Goal: Information Seeking & Learning: Learn about a topic

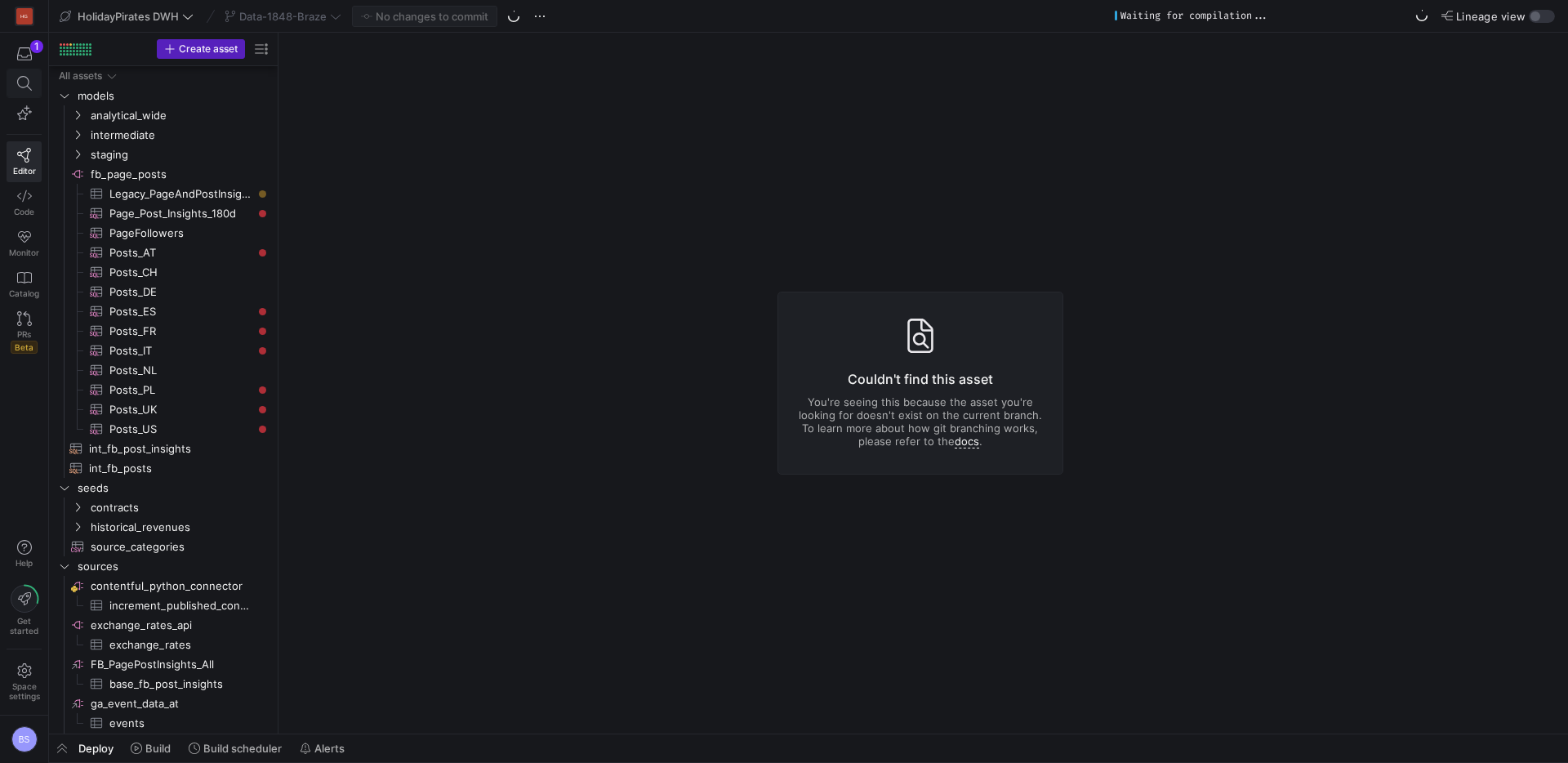
scroll to position [848, 0]
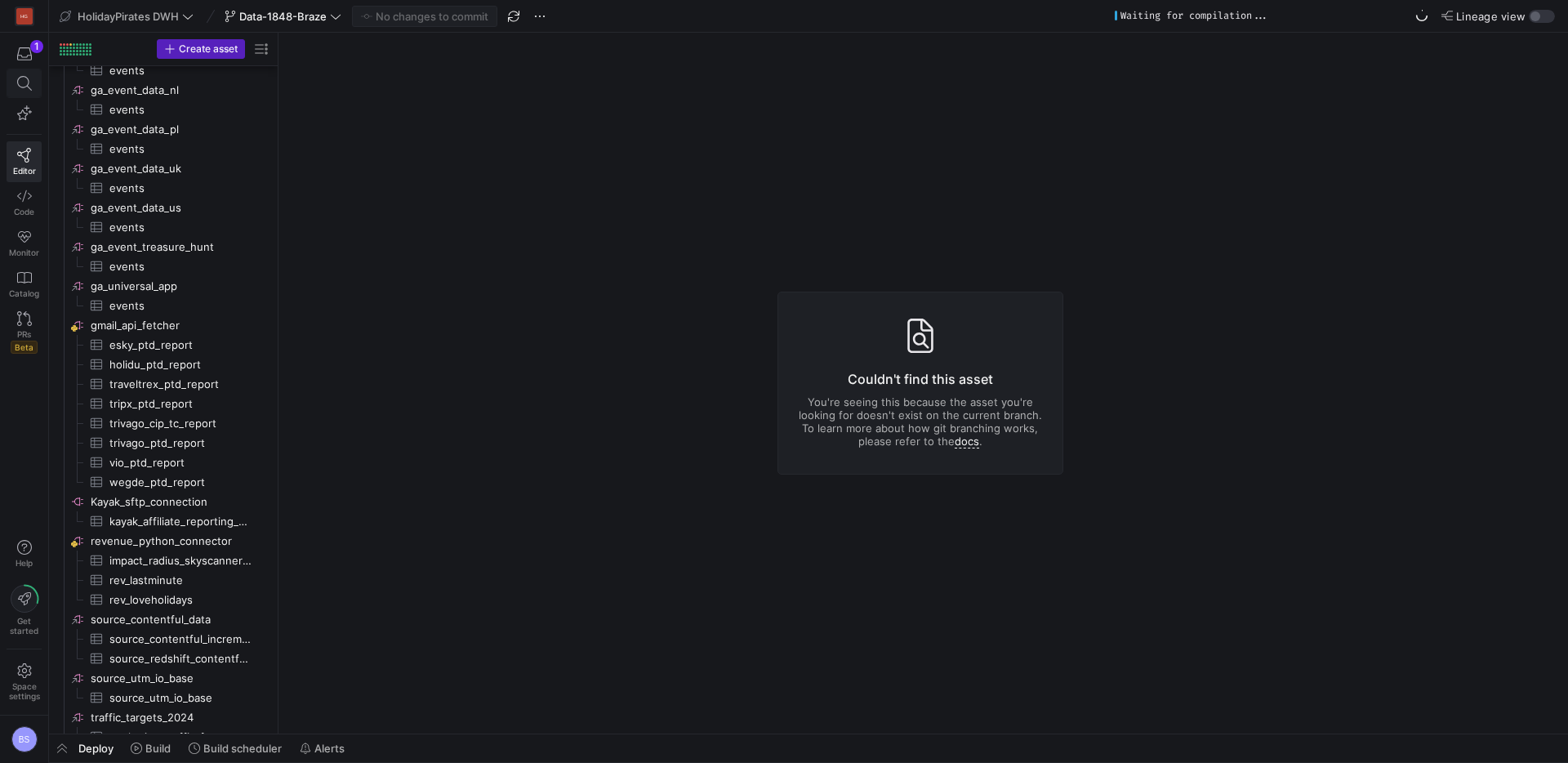
click at [29, 81] on icon at bounding box center [25, 83] width 15 height 15
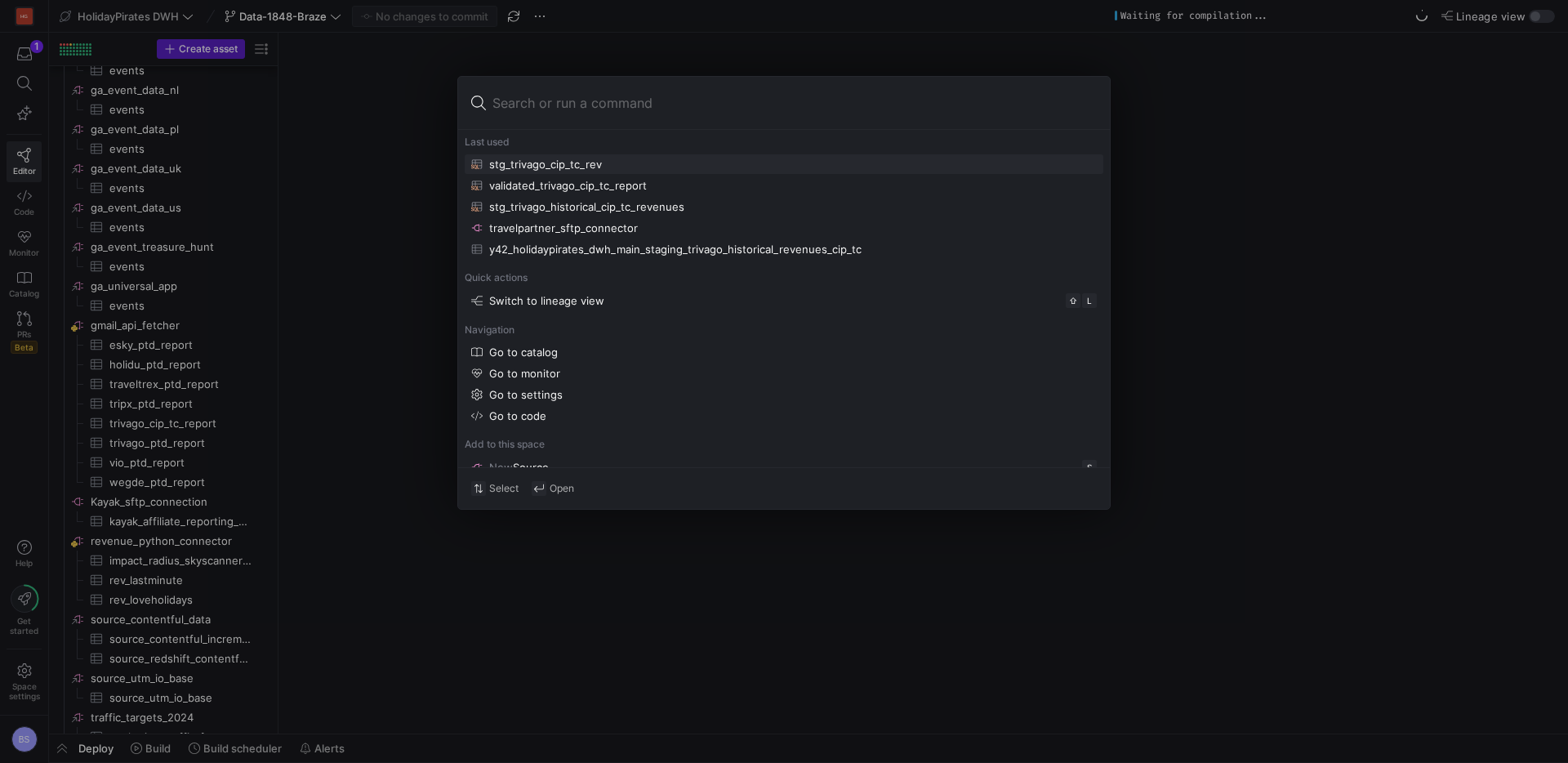
click at [258, 220] on div at bounding box center [784, 382] width 1568 height 763
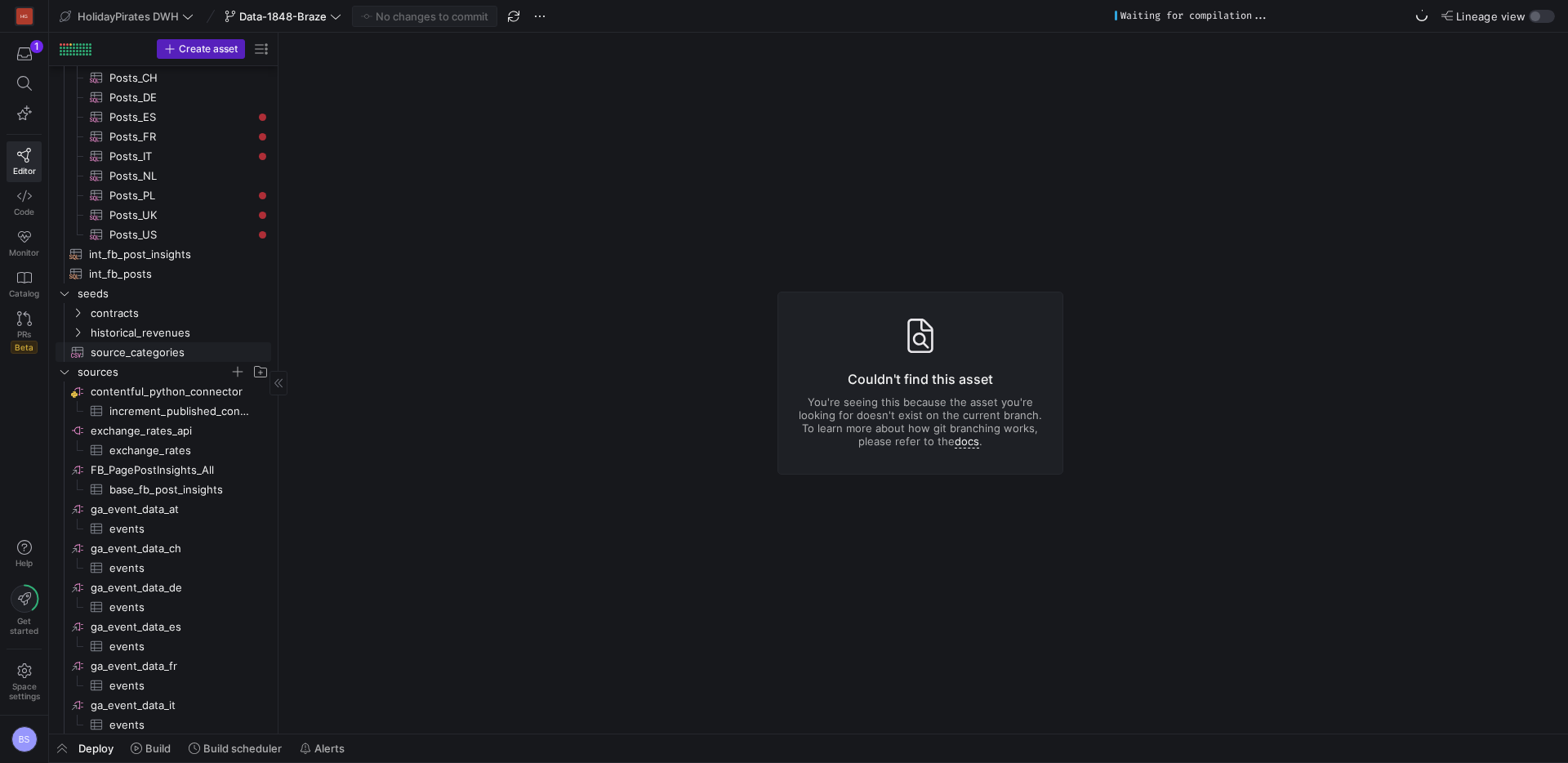
scroll to position [222, 0]
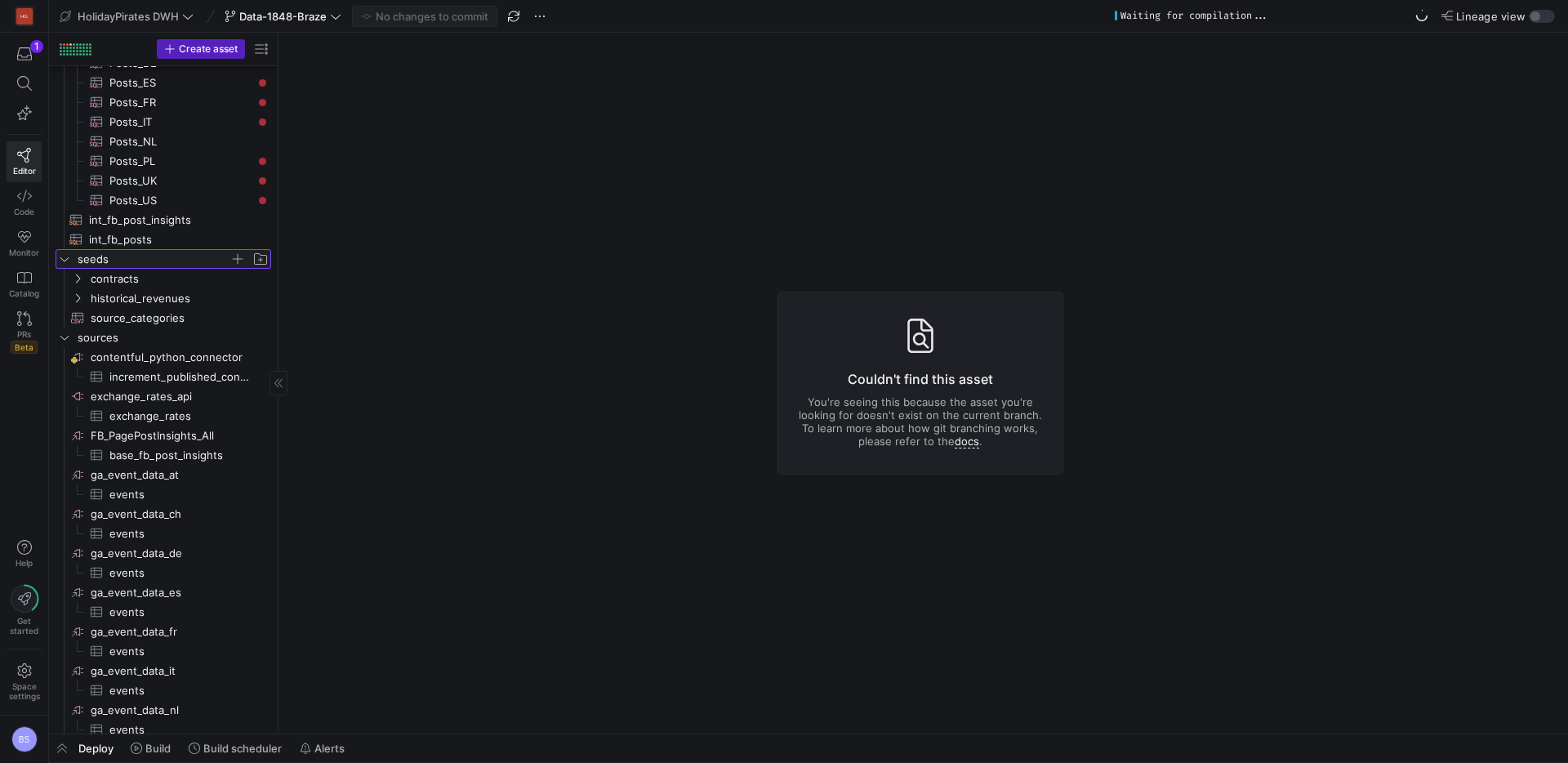
click at [60, 262] on icon "Press SPACE to select this row." at bounding box center [64, 259] width 12 height 10
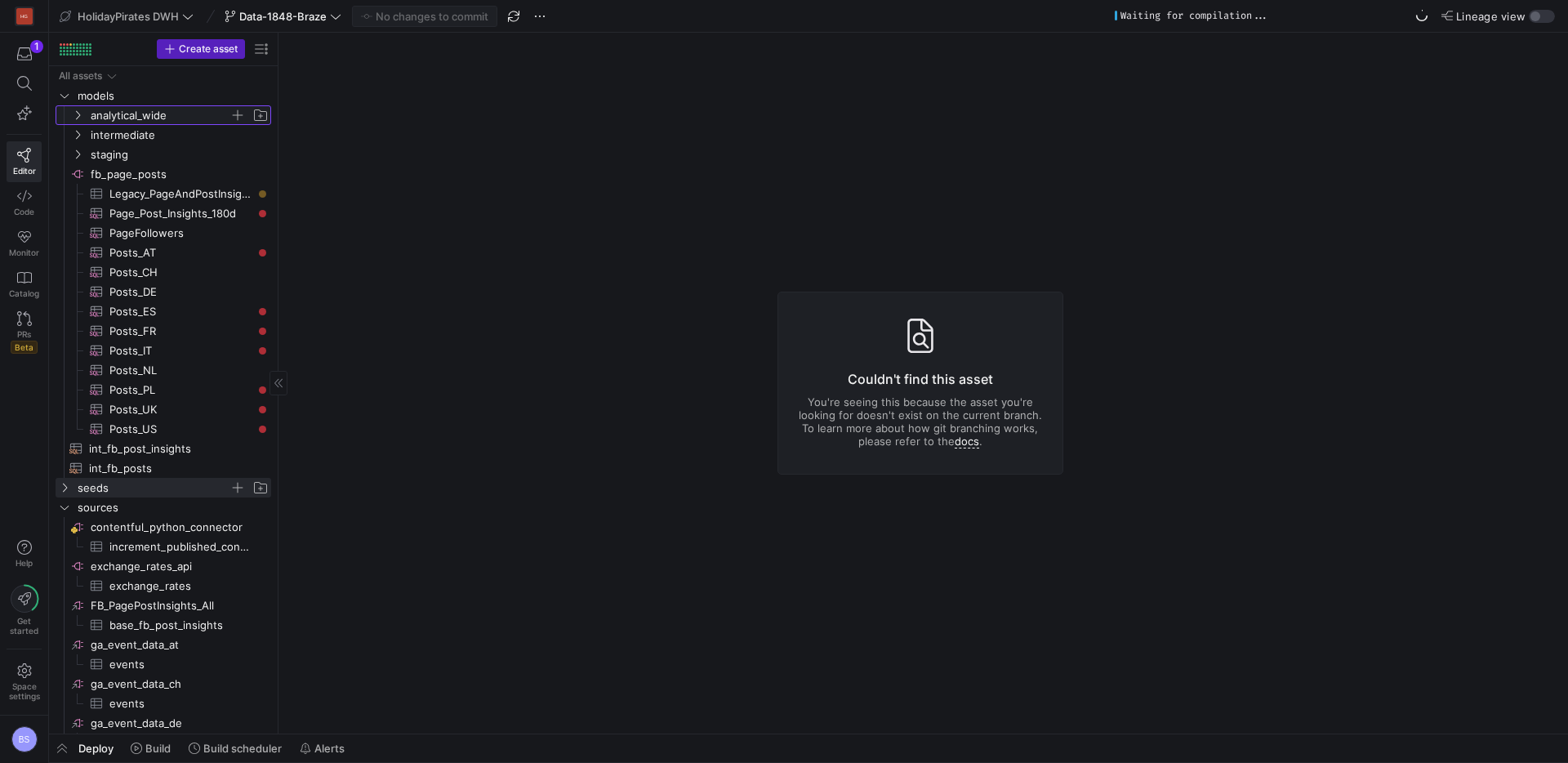
click at [79, 120] on y42-icon "Press SPACE to select this row." at bounding box center [78, 116] width 13 height 13
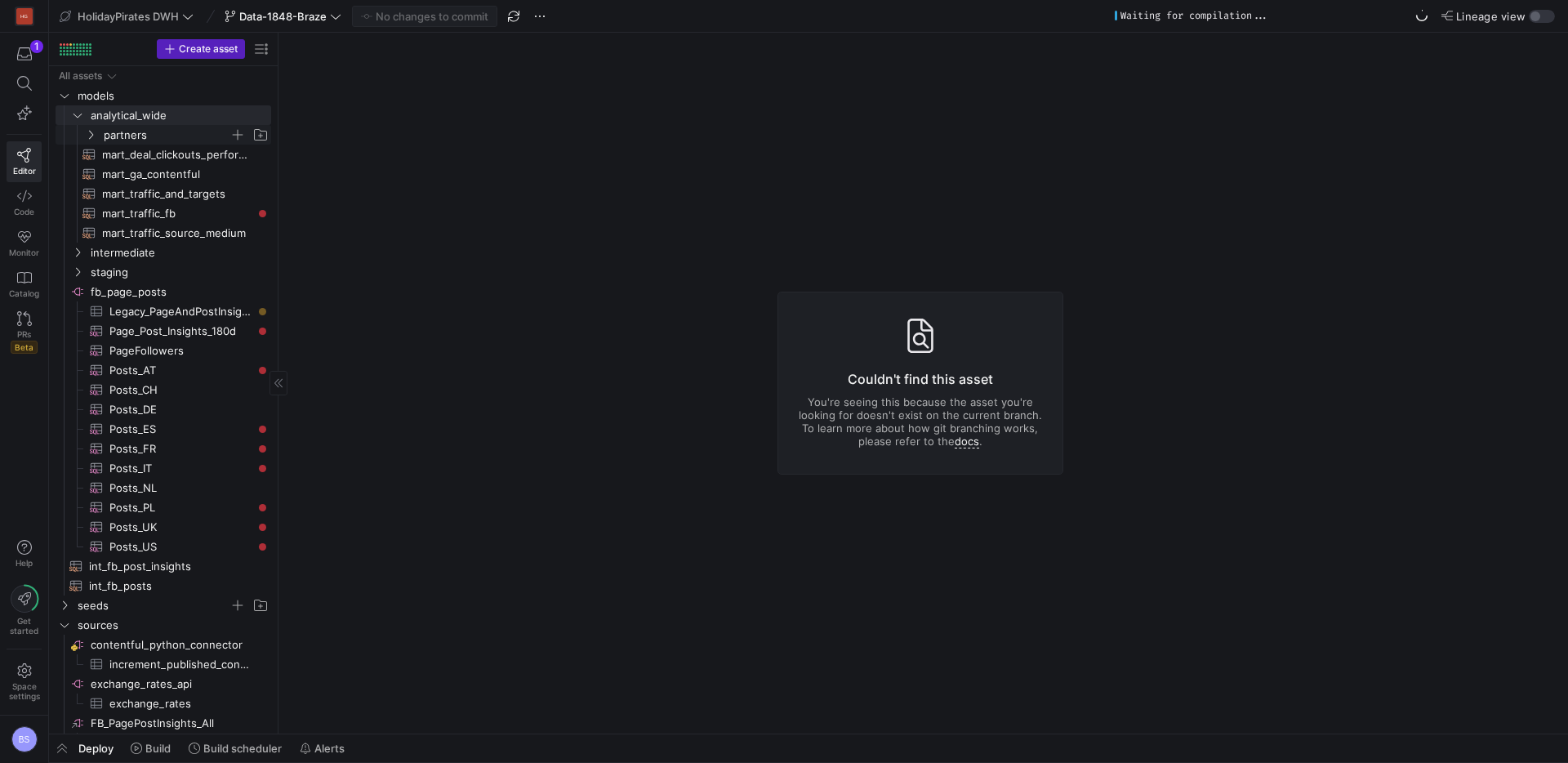
click at [123, 137] on span "partners" at bounding box center [167, 135] width 126 height 19
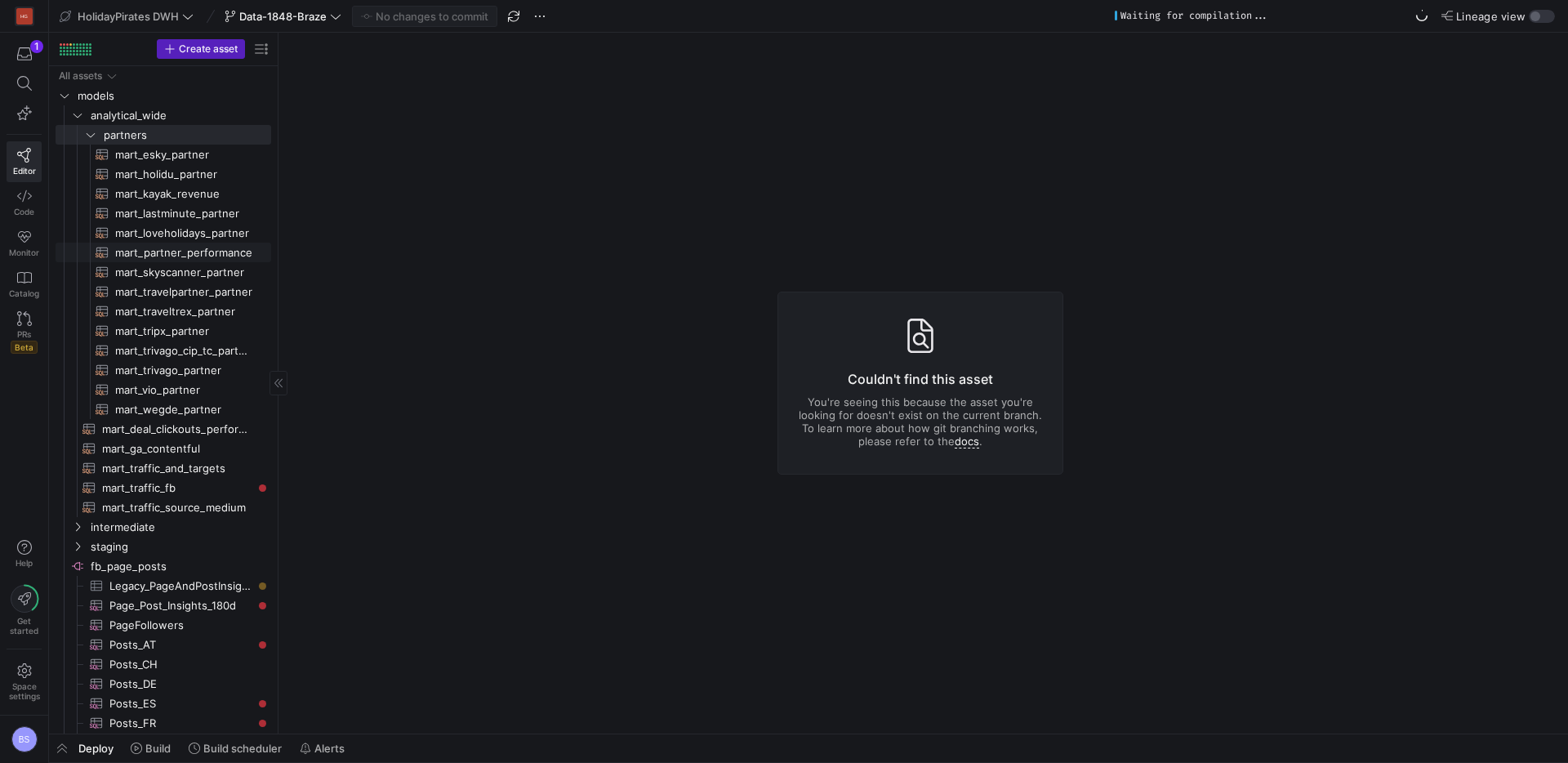
click at [181, 255] on span "mart_partner_performance​​​​​​​​​​" at bounding box center [183, 253] width 137 height 19
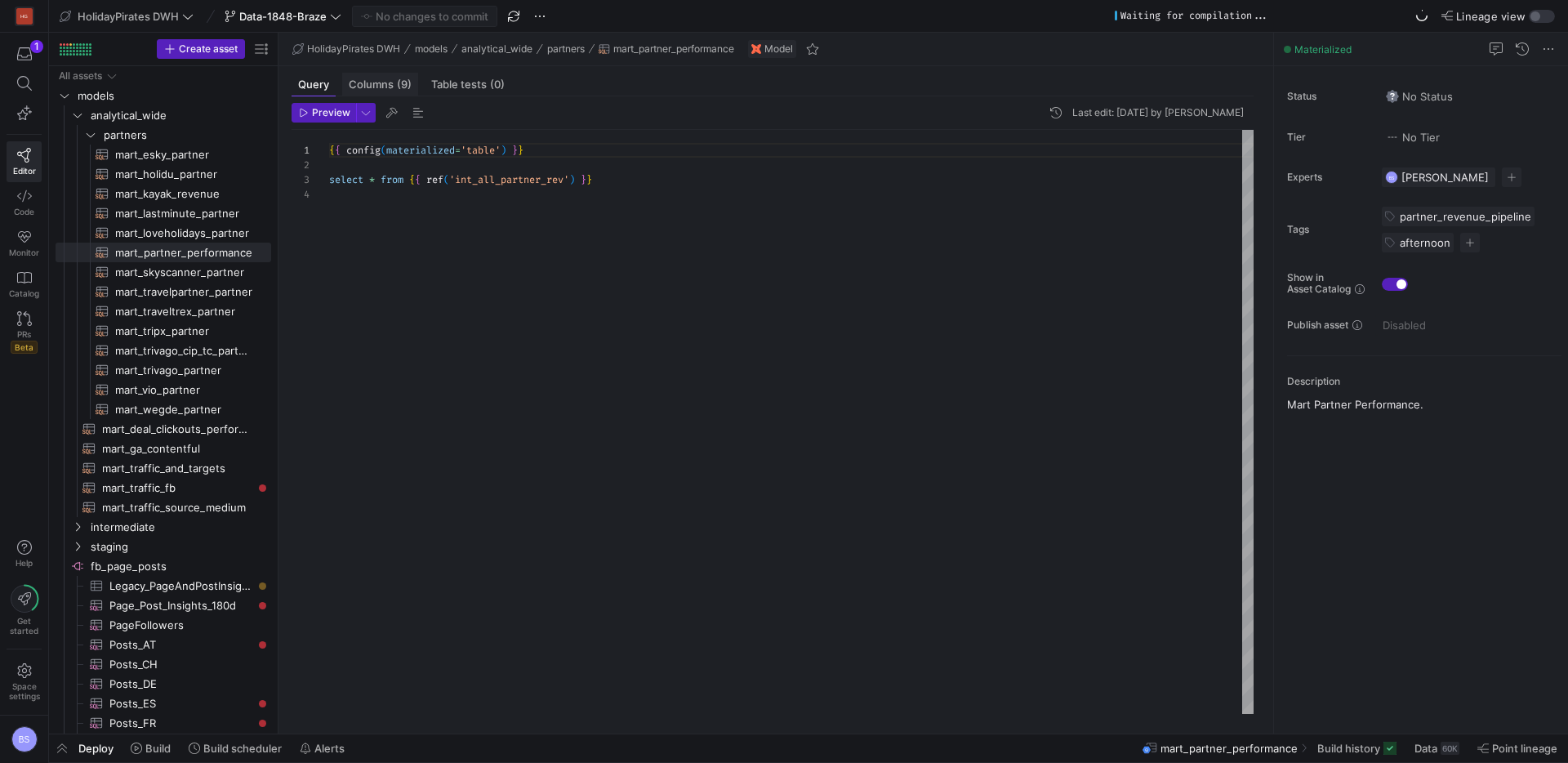
click at [397, 81] on span "(9)" at bounding box center [405, 84] width 15 height 11
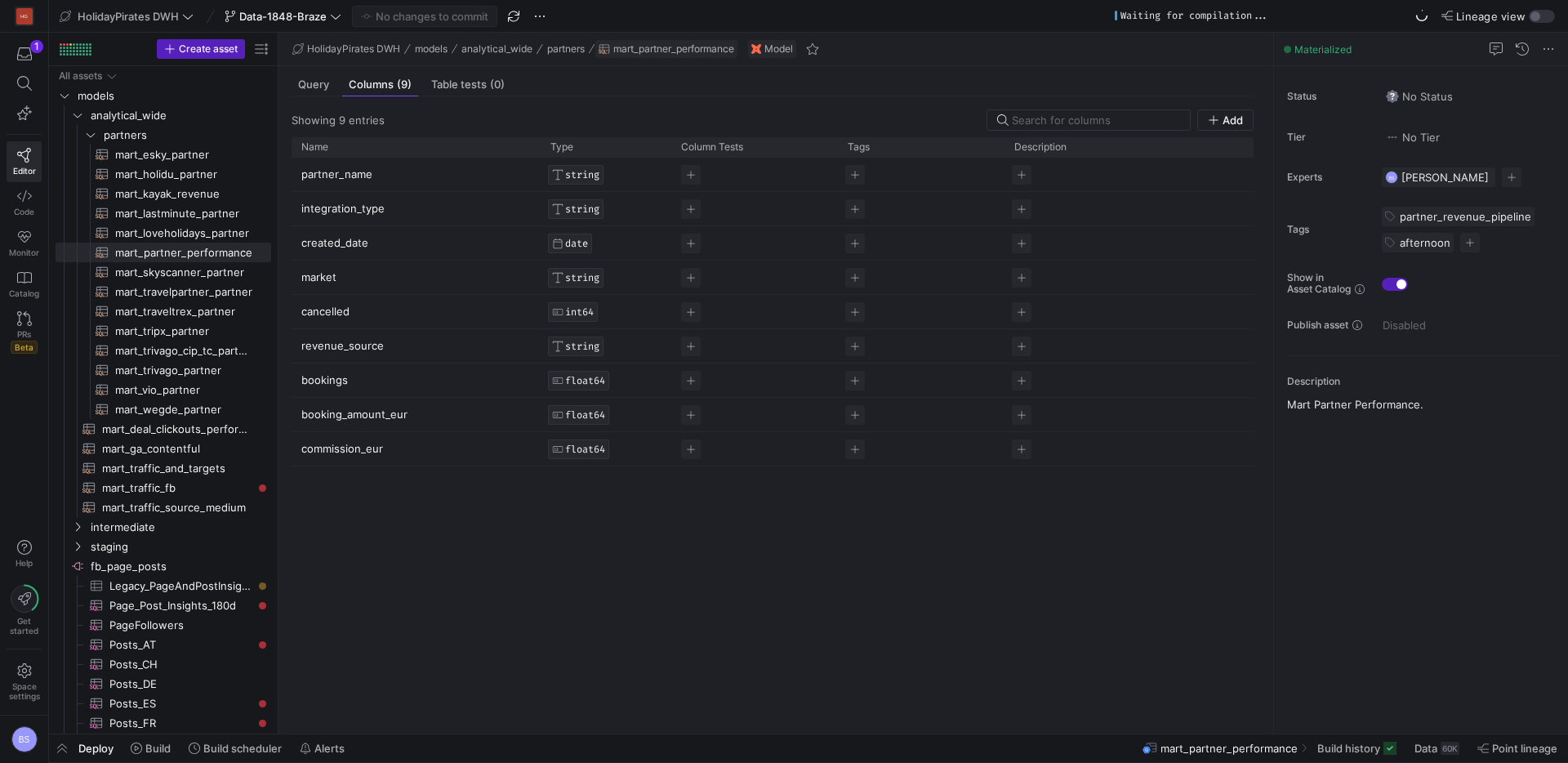
click at [730, 48] on span "mart_partner_performance" at bounding box center [674, 49] width 121 height 12
click at [325, 85] on span "Query" at bounding box center [314, 84] width 31 height 11
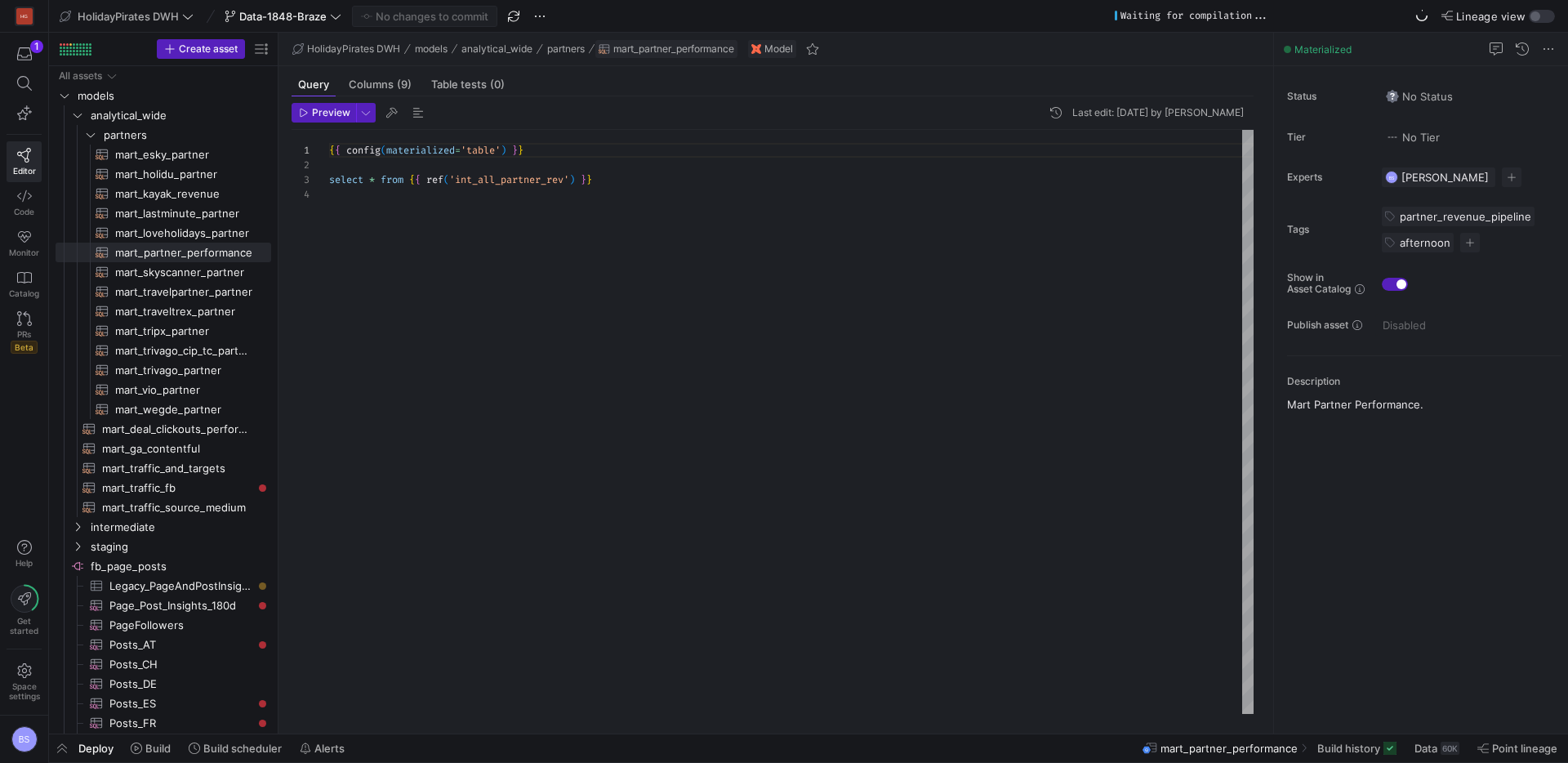
drag, startPoint x: 748, startPoint y: 50, endPoint x: 617, endPoint y: 50, distance: 131.0
click at [617, 50] on div "HolidayPirates DWH models analytical_wide partners mart_partner_performance Mod…" at bounding box center [776, 50] width 995 height 34
click at [1441, 752] on button "Data 60K" at bounding box center [1437, 748] width 59 height 28
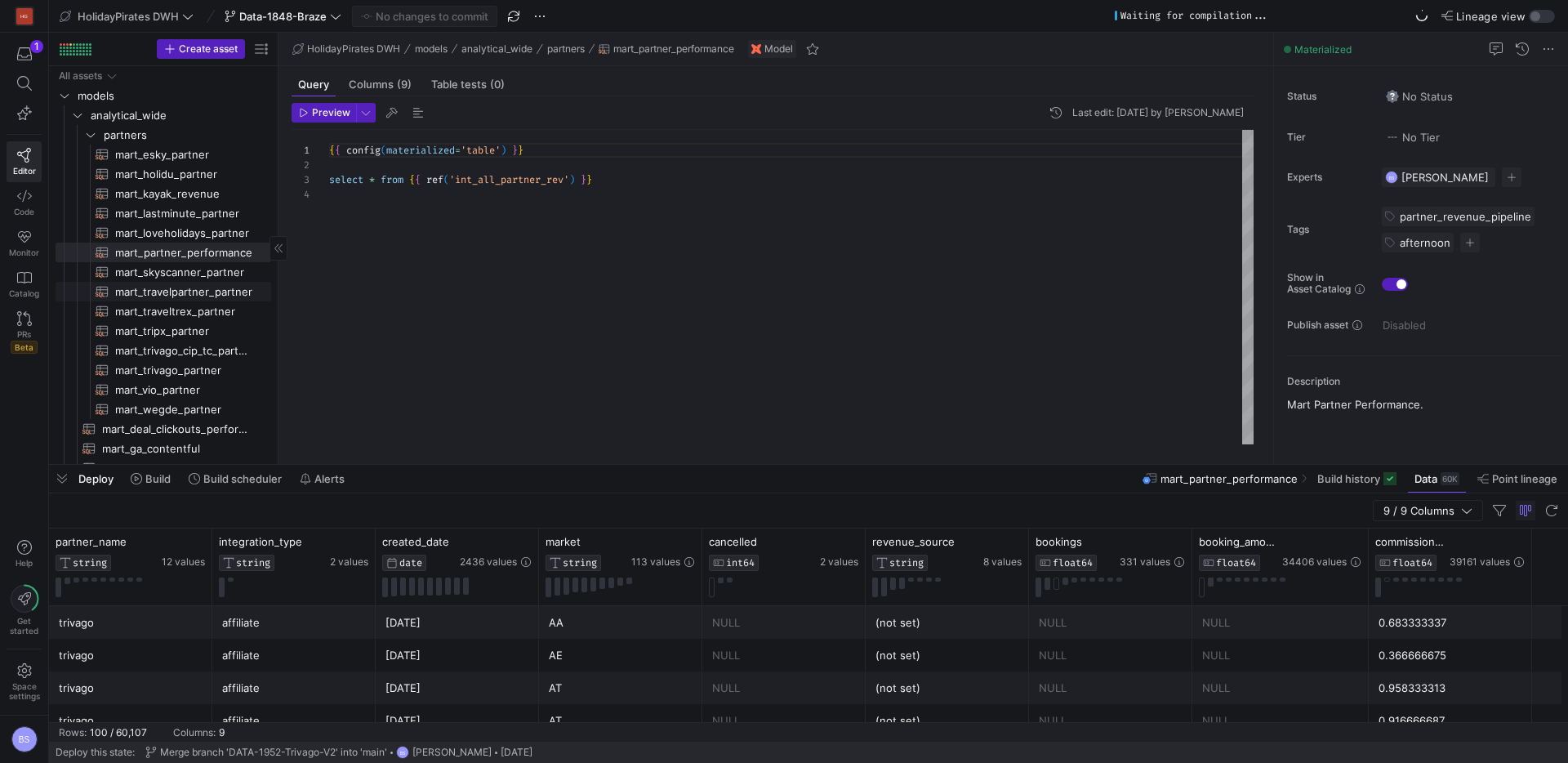
click at [187, 291] on span "mart_travelpartner_partner​​​​​​​​​​" at bounding box center [183, 291] width 137 height 19
type textarea "{{ config(materialized = 'table') }} SELECT * FROM {{ ref('int_travelpartner_re…"
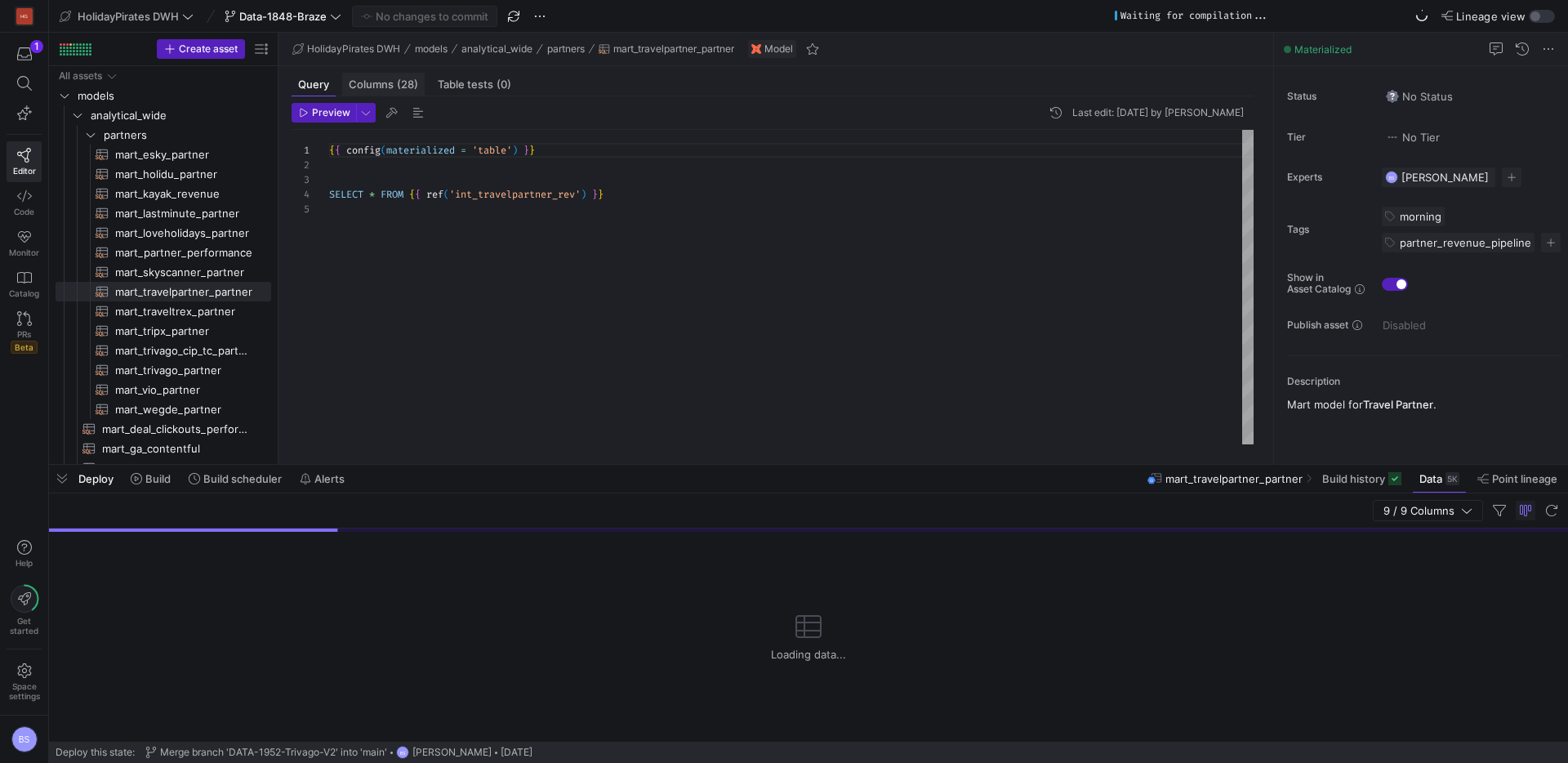
click at [393, 88] on span "Columns (28)" at bounding box center [383, 84] width 69 height 11
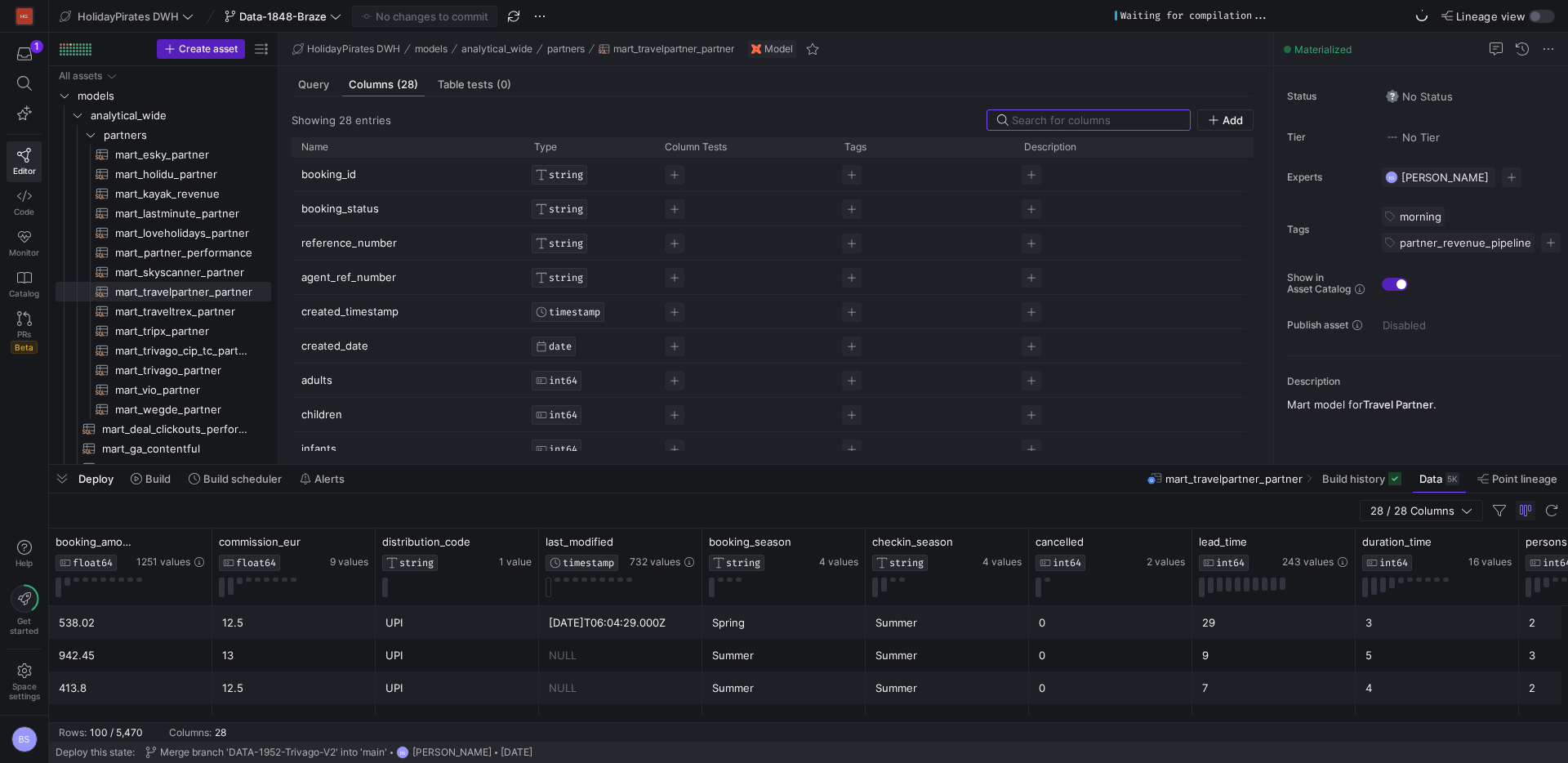
scroll to position [0, 2611]
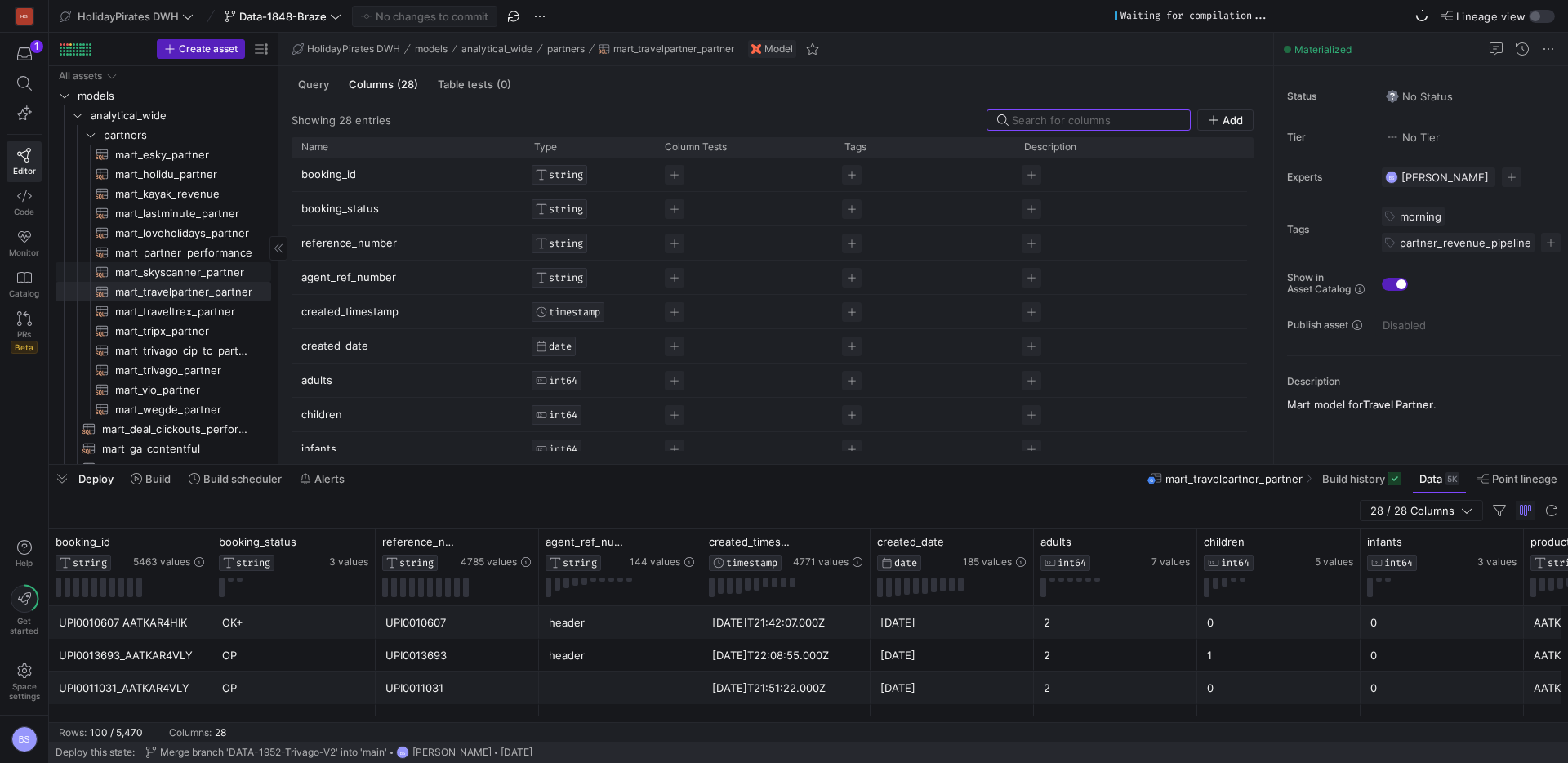
click at [178, 274] on span "mart_skyscanner_partner​​​​​​​​​​" at bounding box center [183, 272] width 137 height 19
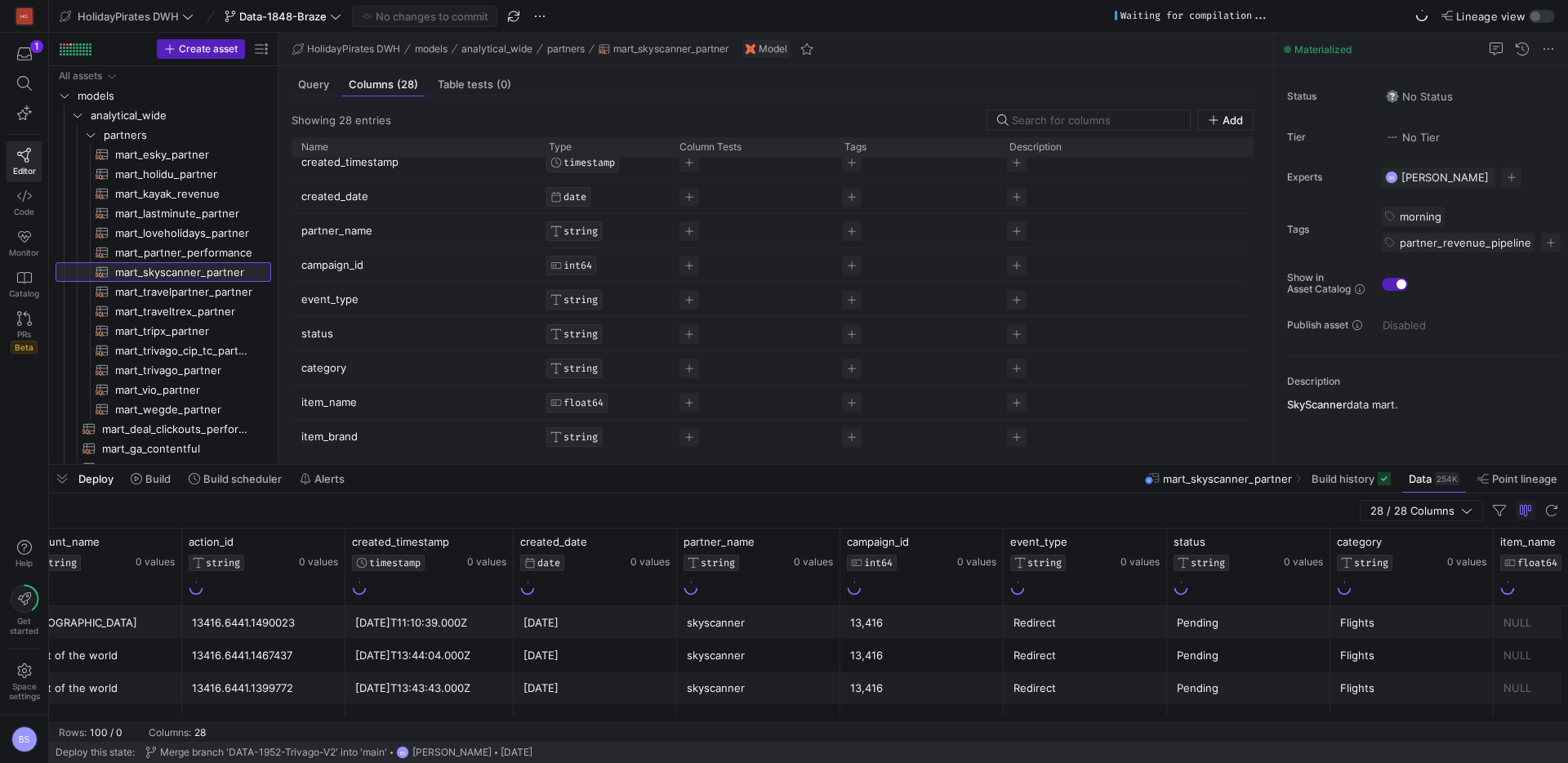
scroll to position [0, 356]
